Goal: Task Accomplishment & Management: Use online tool/utility

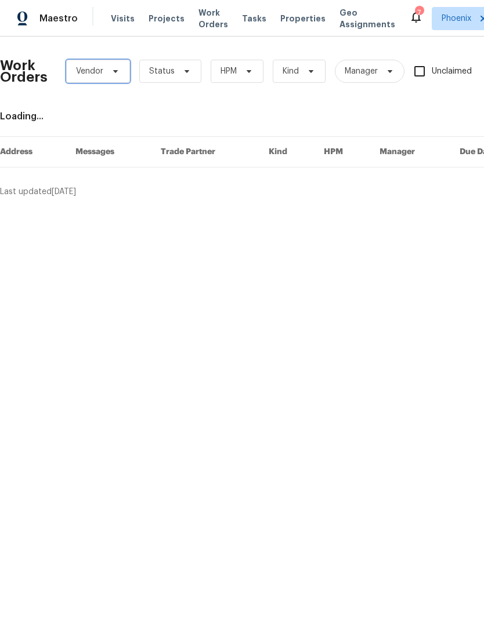
click at [109, 69] on span at bounding box center [113, 71] width 13 height 9
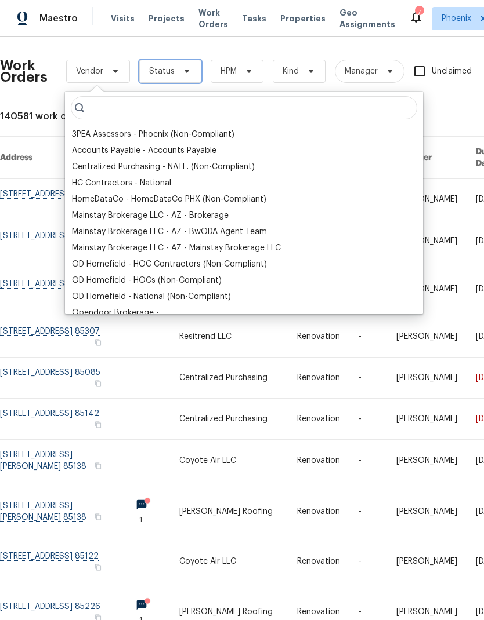
click at [183, 67] on icon at bounding box center [186, 71] width 9 height 9
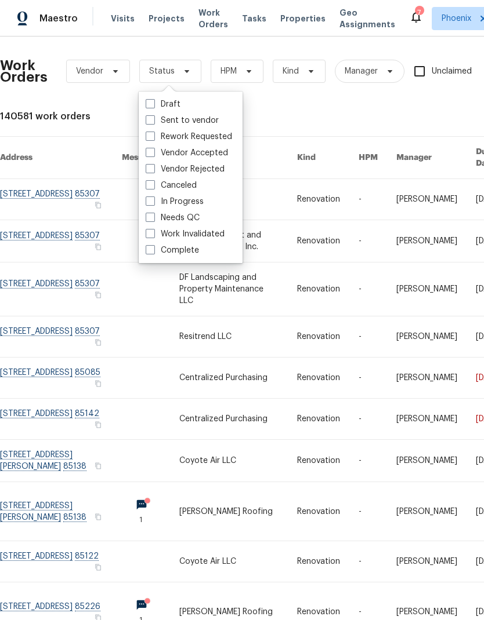
click at [149, 249] on span at bounding box center [150, 249] width 9 height 9
click at [149, 249] on input "Complete" at bounding box center [150, 249] width 8 height 8
checkbox input "true"
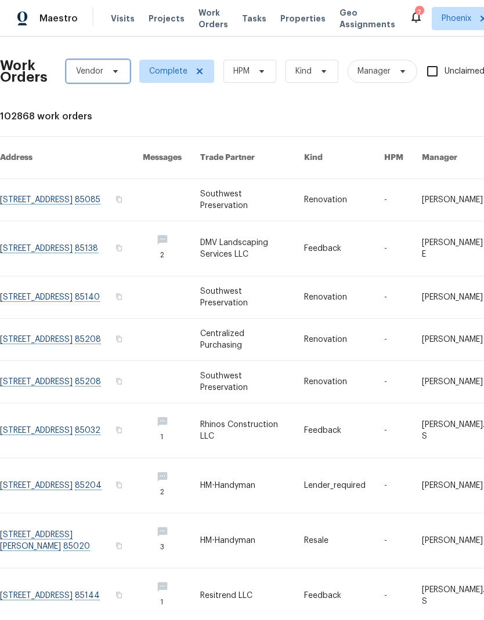
click at [120, 74] on span "Vendor" at bounding box center [98, 71] width 64 height 23
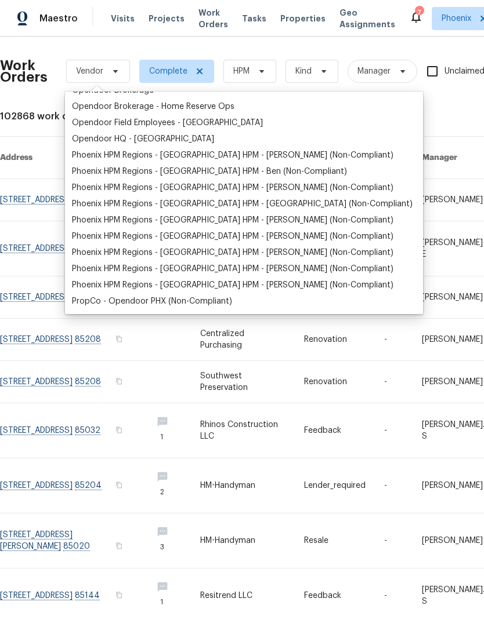
scroll to position [223, 0]
click at [267, 68] on span "HPM" at bounding box center [249, 71] width 53 height 23
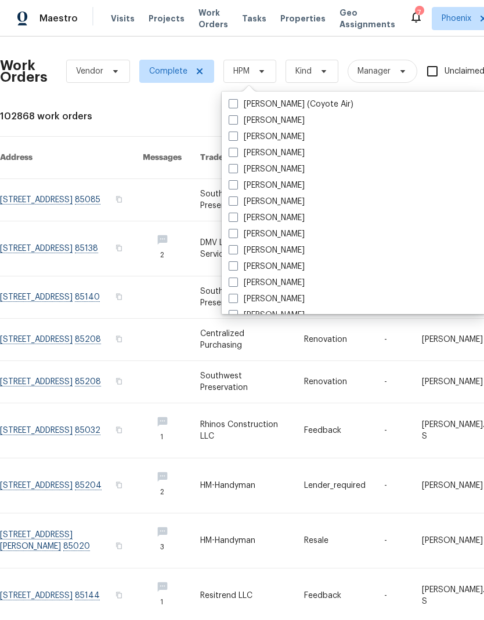
click at [230, 184] on span at bounding box center [232, 184] width 9 height 9
click at [230, 184] on input "[PERSON_NAME]" at bounding box center [232, 184] width 8 height 8
checkbox input "true"
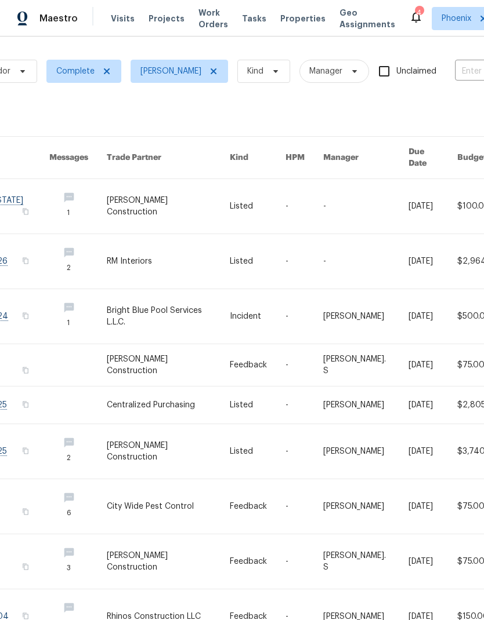
scroll to position [0, 92]
click at [203, 20] on span "Work Orders" at bounding box center [213, 18] width 30 height 23
click at [169, 17] on span "Projects" at bounding box center [166, 19] width 36 height 12
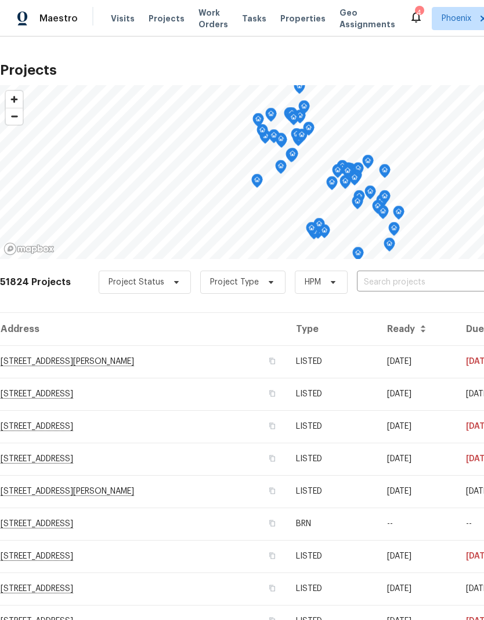
click at [147, 360] on td "[STREET_ADDRESS][PERSON_NAME]" at bounding box center [143, 362] width 286 height 32
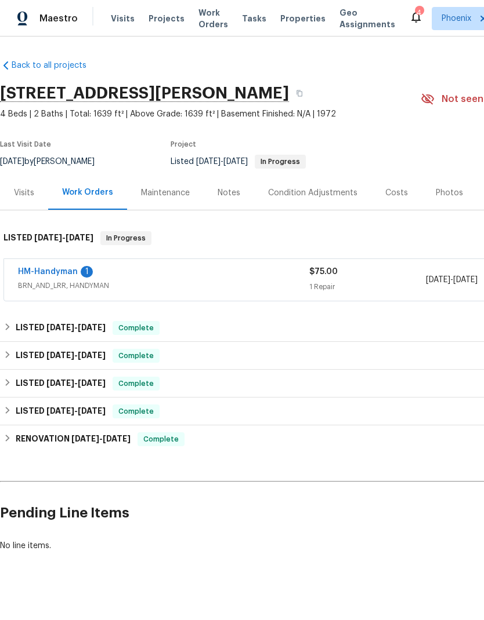
scroll to position [10, 0]
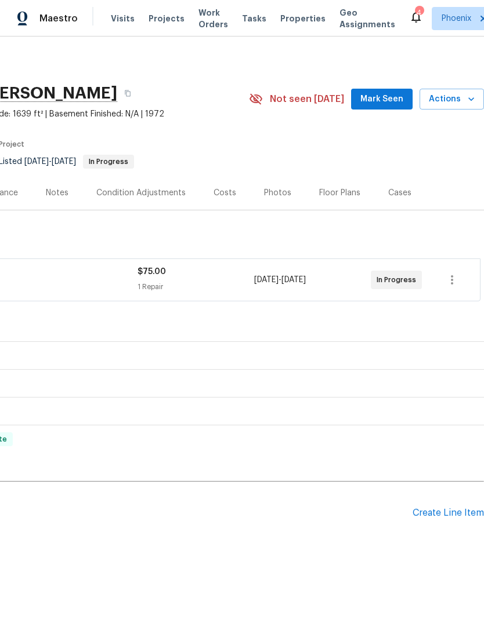
click at [464, 508] on div "Create Line Item" at bounding box center [447, 513] width 71 height 11
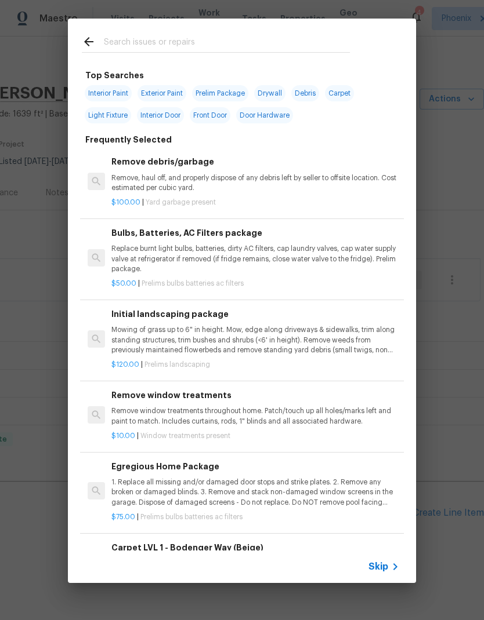
click at [464, 498] on div "Top Searches Interior Paint Exterior Paint Prelim Package Drywall Debris Carpet…" at bounding box center [242, 301] width 484 height 602
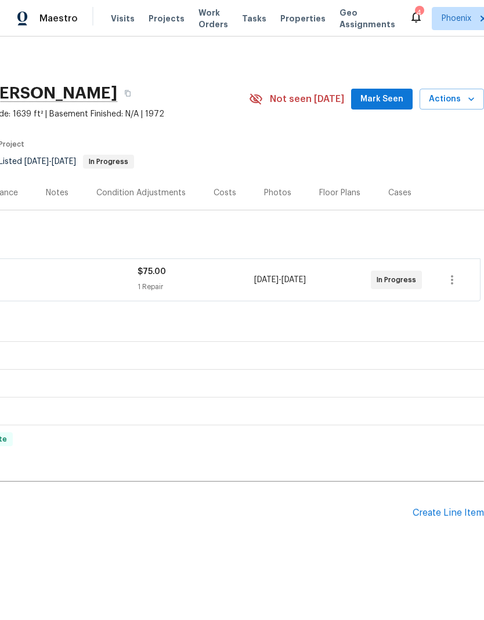
click at [452, 508] on div "Create Line Item" at bounding box center [447, 513] width 71 height 11
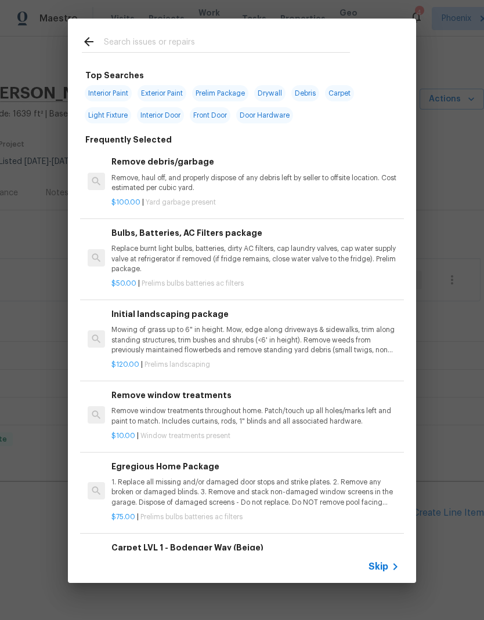
scroll to position [0, 0]
click at [347, 187] on p "Remove, haul off, and properly dispose of any debris left by seller to offsite …" at bounding box center [255, 183] width 288 height 20
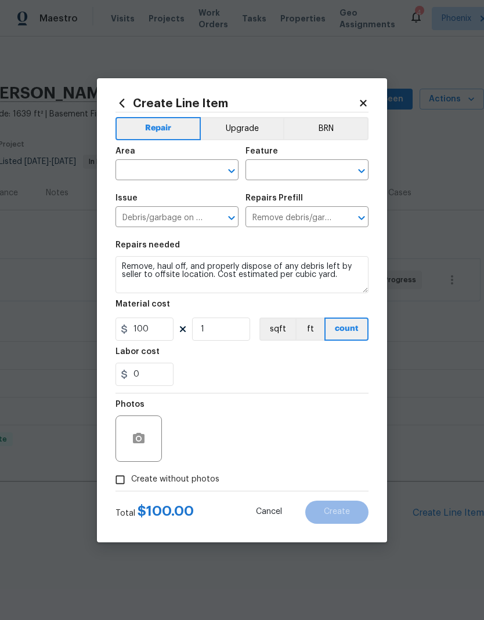
click at [180, 168] on input "text" at bounding box center [160, 171] width 90 height 18
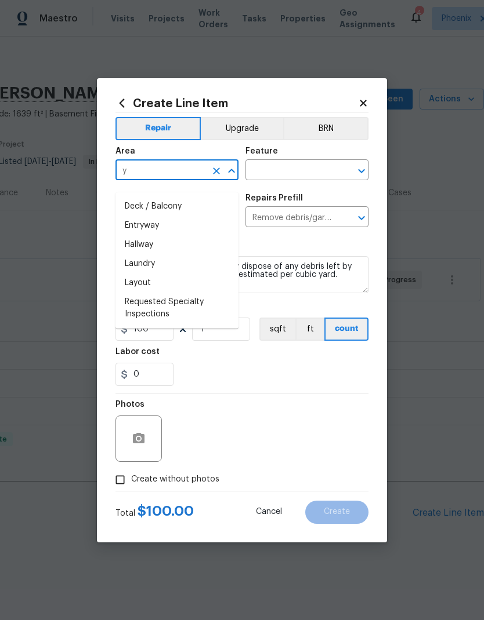
click at [170, 217] on li "Entryway" at bounding box center [176, 225] width 123 height 19
type input "Entryway"
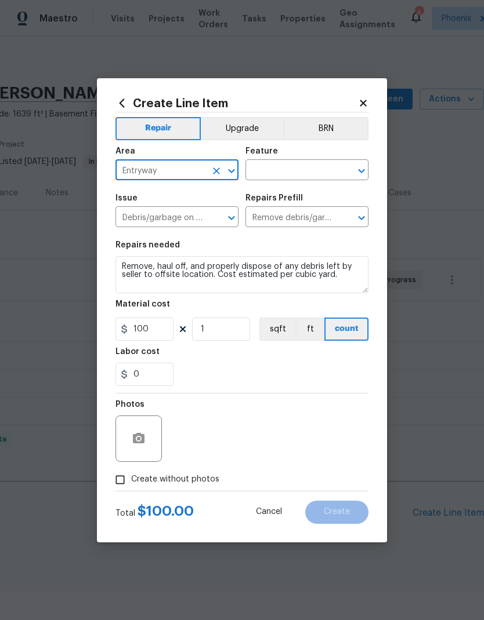
click at [295, 170] on input "text" at bounding box center [290, 171] width 90 height 18
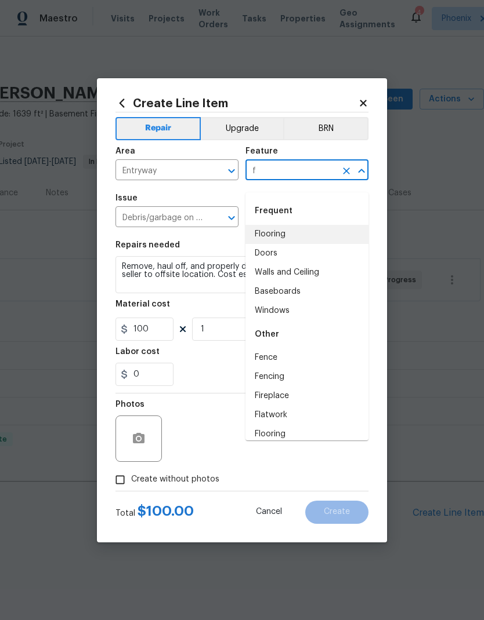
click at [292, 225] on li "Flooring" at bounding box center [306, 234] width 123 height 19
type input "Flooring"
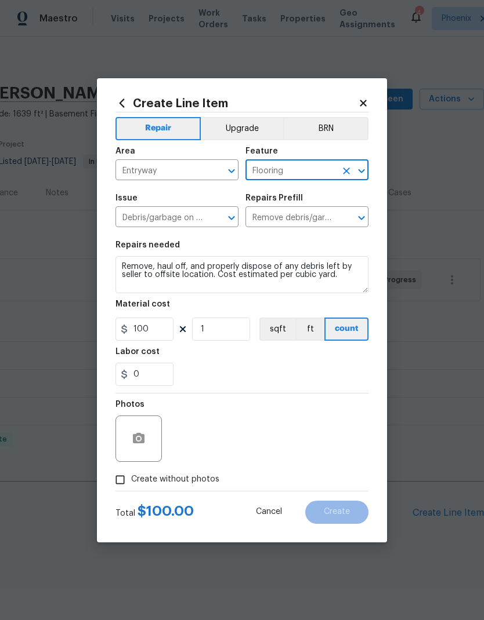
click at [293, 367] on div "0" at bounding box center [241, 374] width 253 height 23
click at [114, 479] on input "Create without photos" at bounding box center [120, 480] width 22 height 22
checkbox input "true"
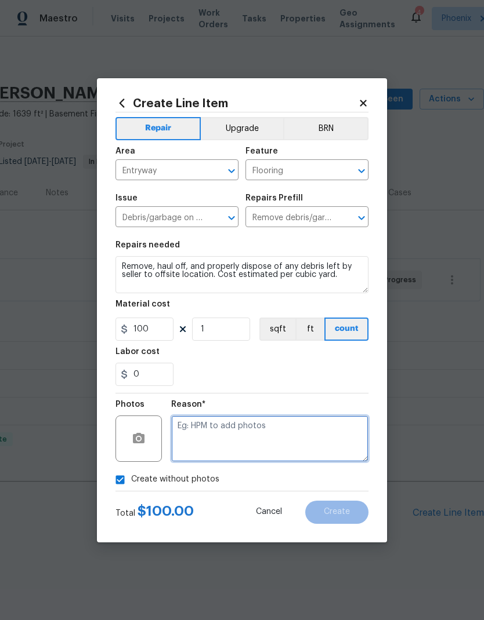
click at [281, 442] on textarea at bounding box center [269, 439] width 197 height 46
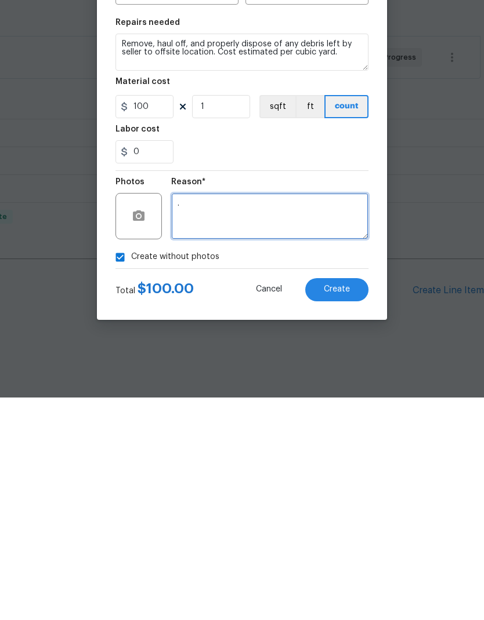
type textarea "."
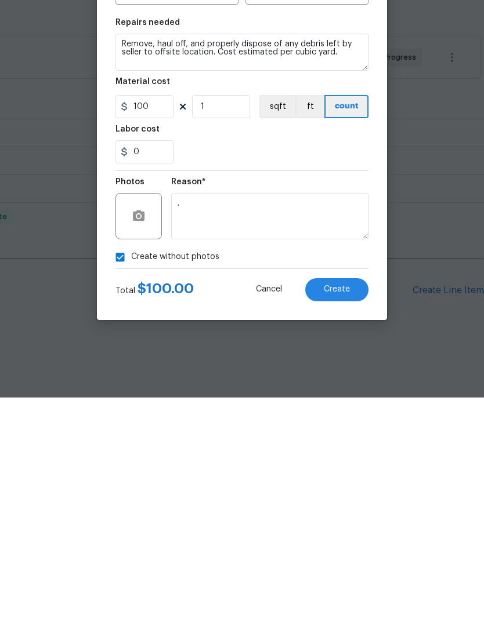
click at [338, 501] on button "Create" at bounding box center [336, 512] width 63 height 23
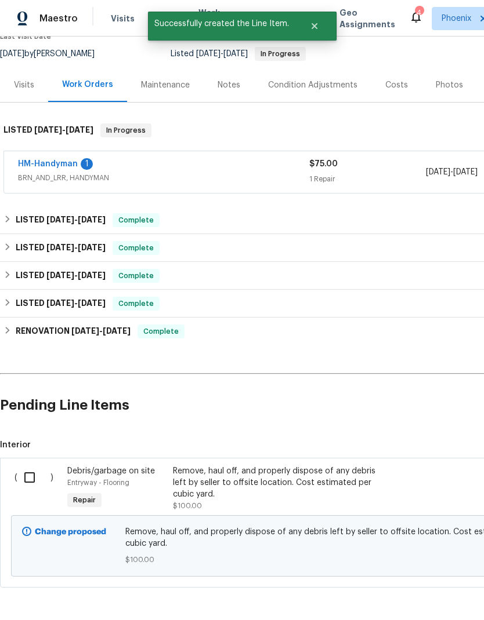
scroll to position [108, 0]
click at [37, 467] on input "checkbox" at bounding box center [33, 478] width 33 height 24
checkbox input "true"
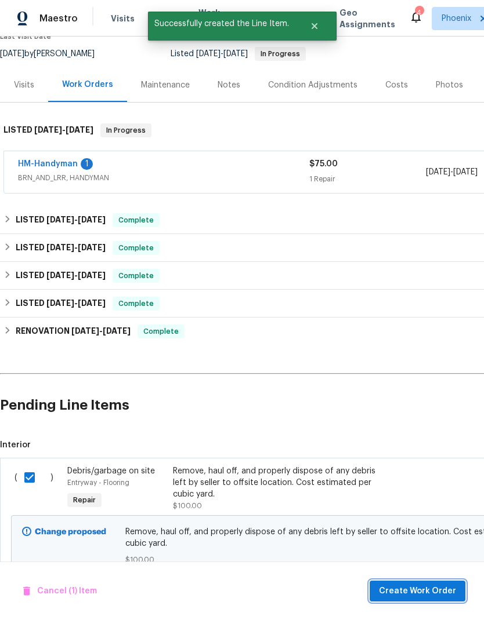
click at [435, 582] on button "Create Work Order" at bounding box center [417, 591] width 96 height 21
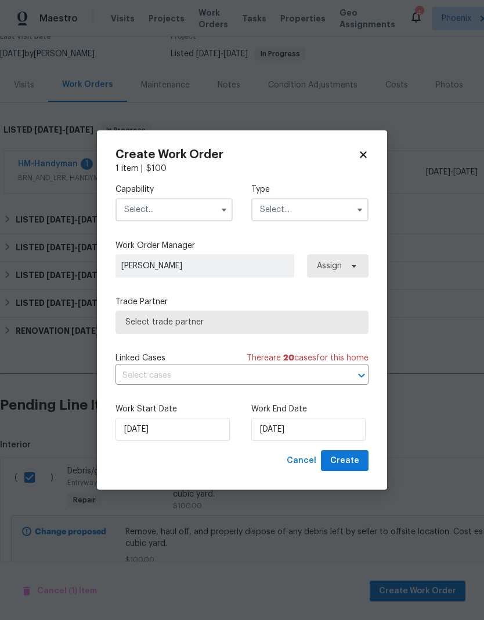
click at [179, 208] on input "text" at bounding box center [173, 209] width 117 height 23
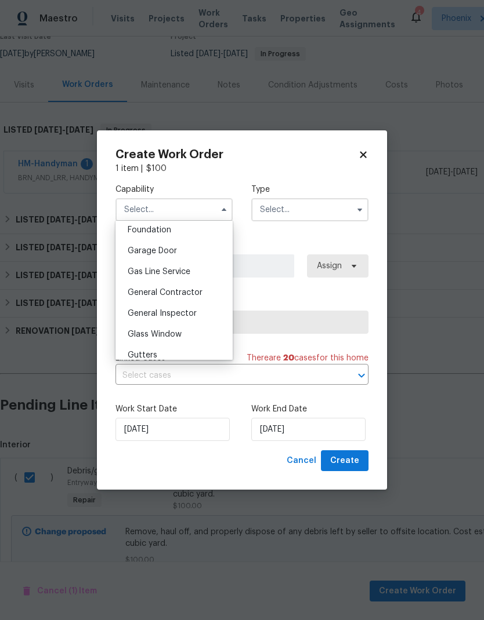
scroll to position [496, 0]
click at [188, 288] on span "General Contractor" at bounding box center [165, 292] width 75 height 8
type input "General Contractor"
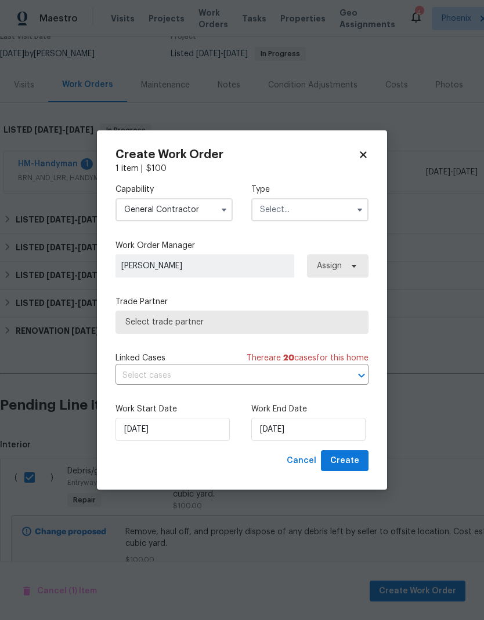
click at [307, 205] on input "text" at bounding box center [309, 209] width 117 height 23
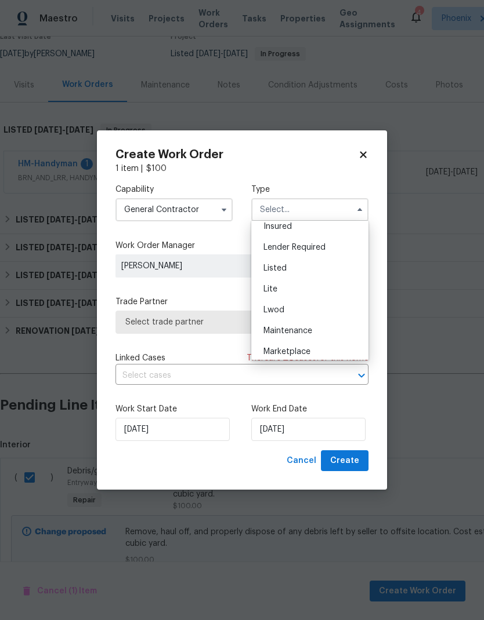
scroll to position [92, 0]
click at [295, 267] on div "Listed" at bounding box center [309, 267] width 111 height 21
type input "Listed"
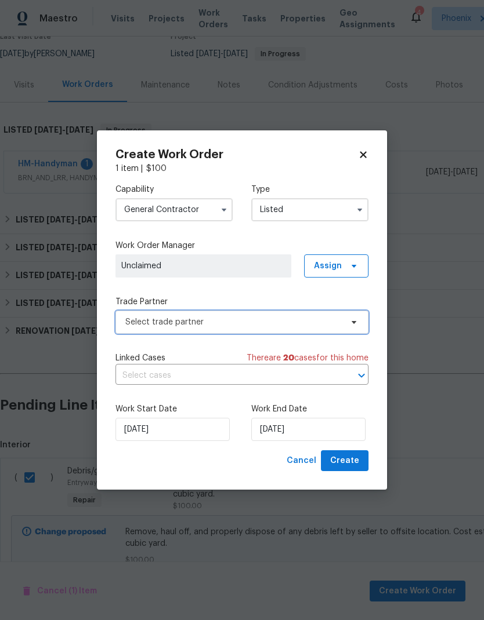
click at [274, 326] on span "Select trade partner" at bounding box center [233, 323] width 216 height 12
